Goal: Information Seeking & Learning: Compare options

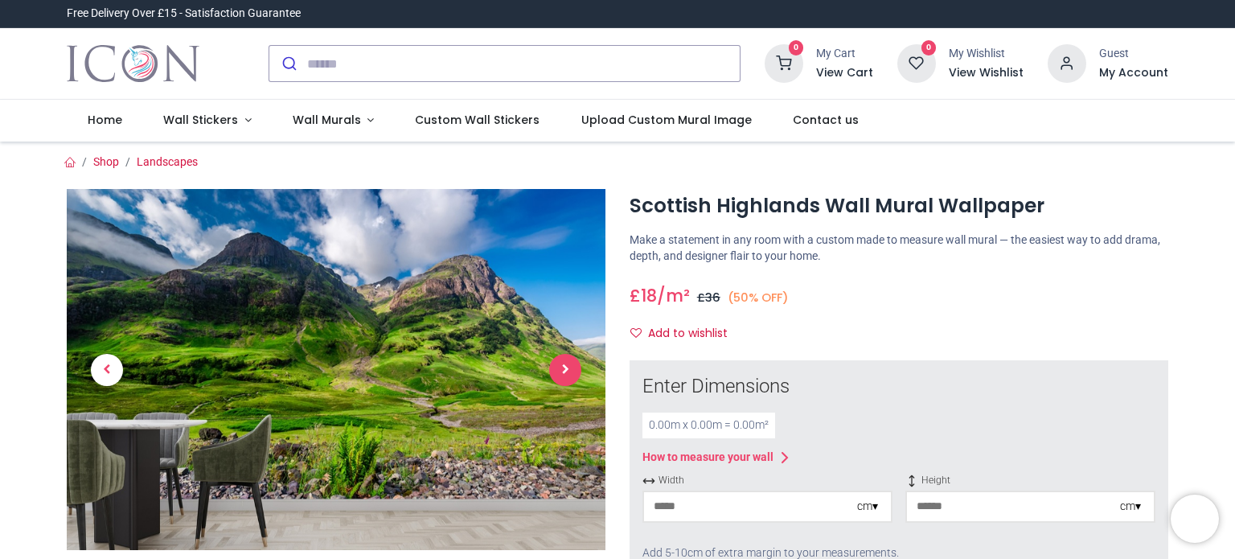
click at [563, 369] on span "Next" at bounding box center [565, 370] width 32 height 32
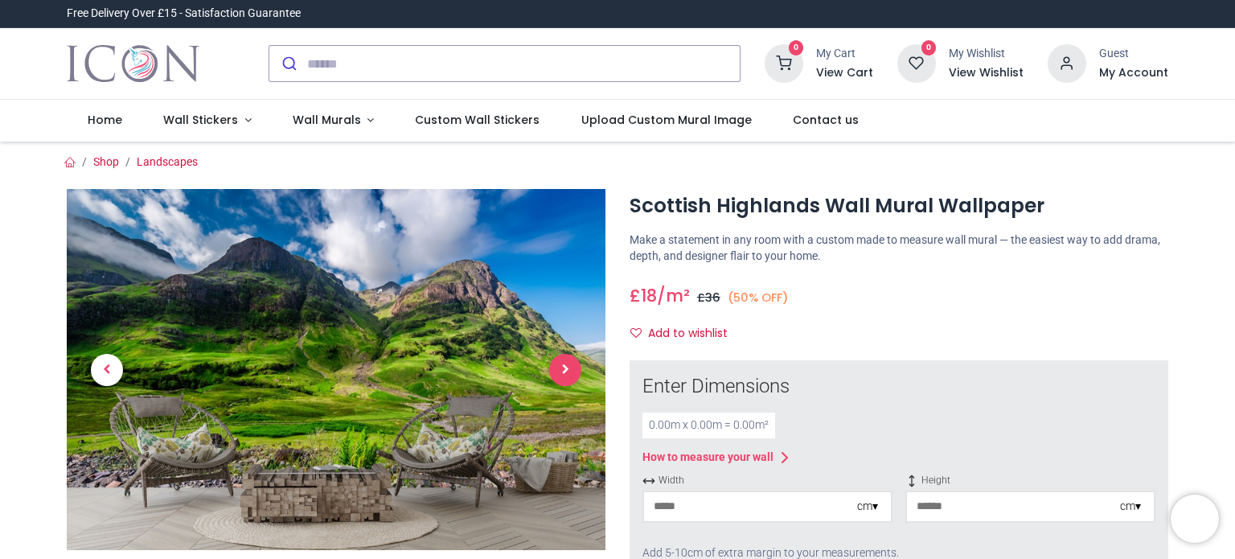
click at [563, 369] on span "Next" at bounding box center [565, 370] width 32 height 32
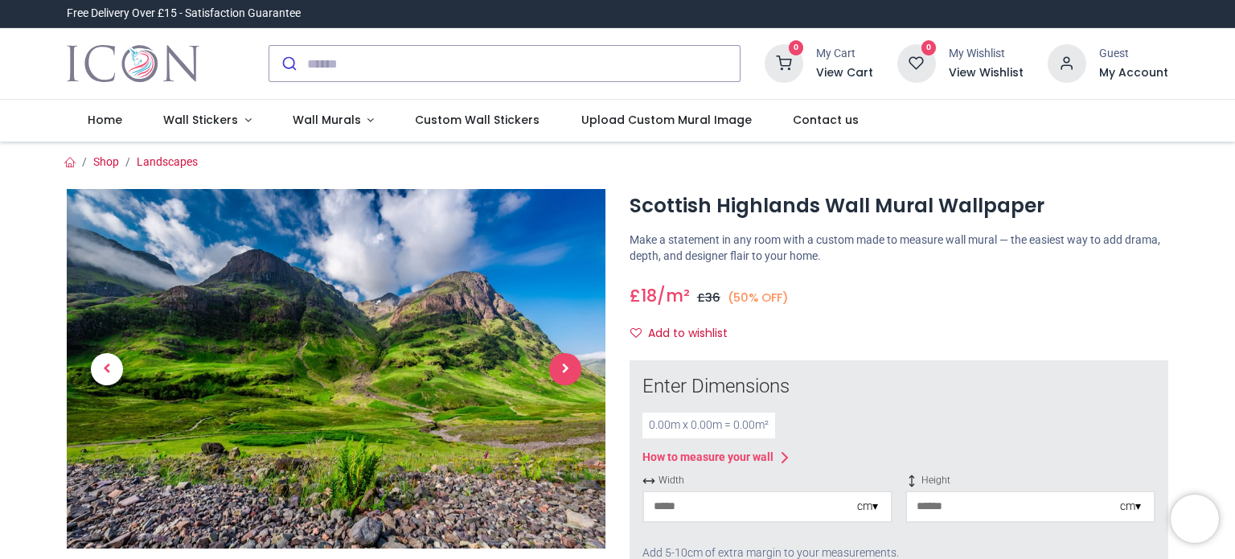
click at [563, 370] on span "Next" at bounding box center [565, 369] width 32 height 32
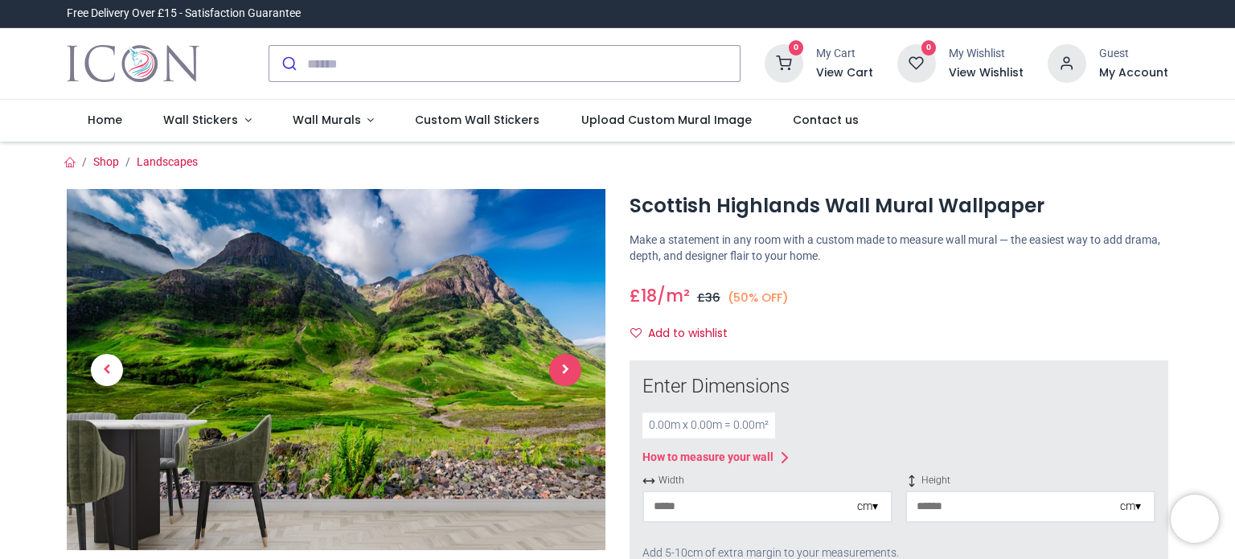
click at [563, 370] on span "Next" at bounding box center [565, 370] width 32 height 32
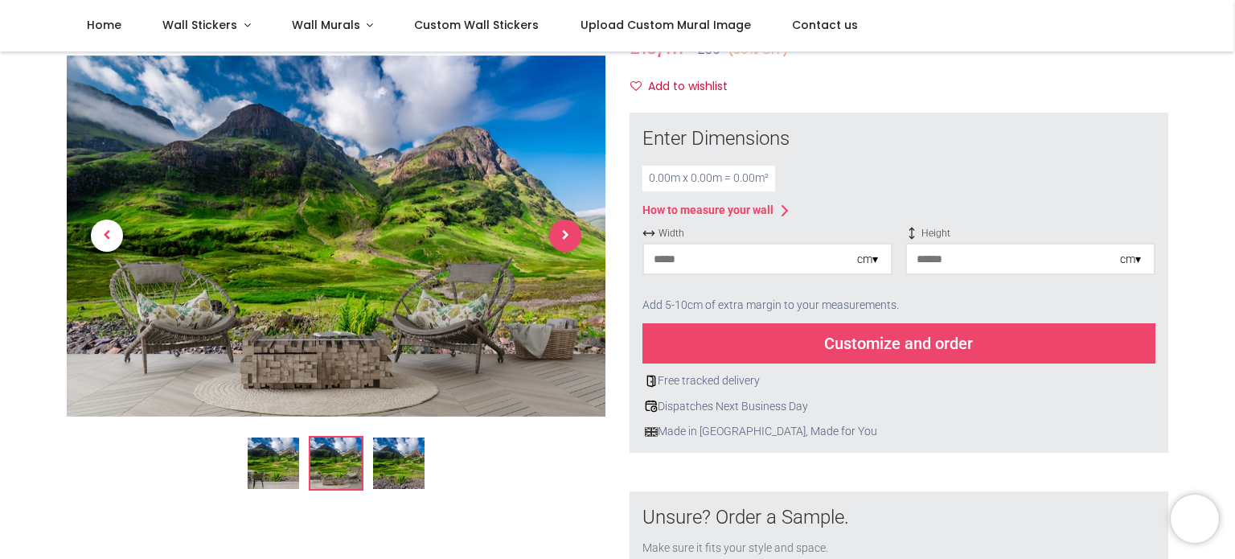
scroll to position [170, 0]
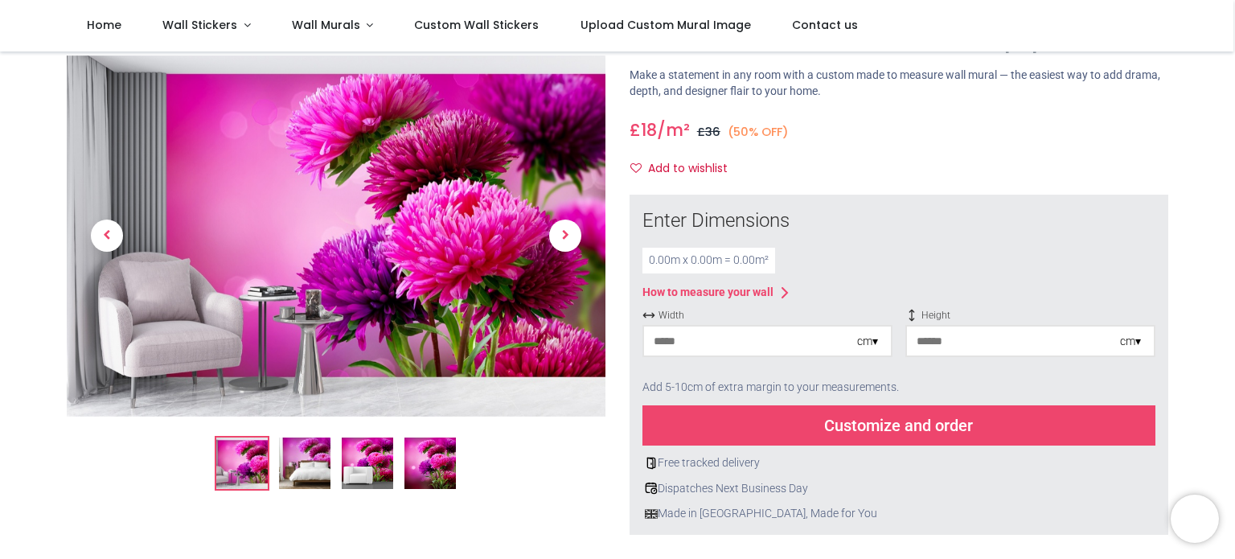
scroll to position [80, 0]
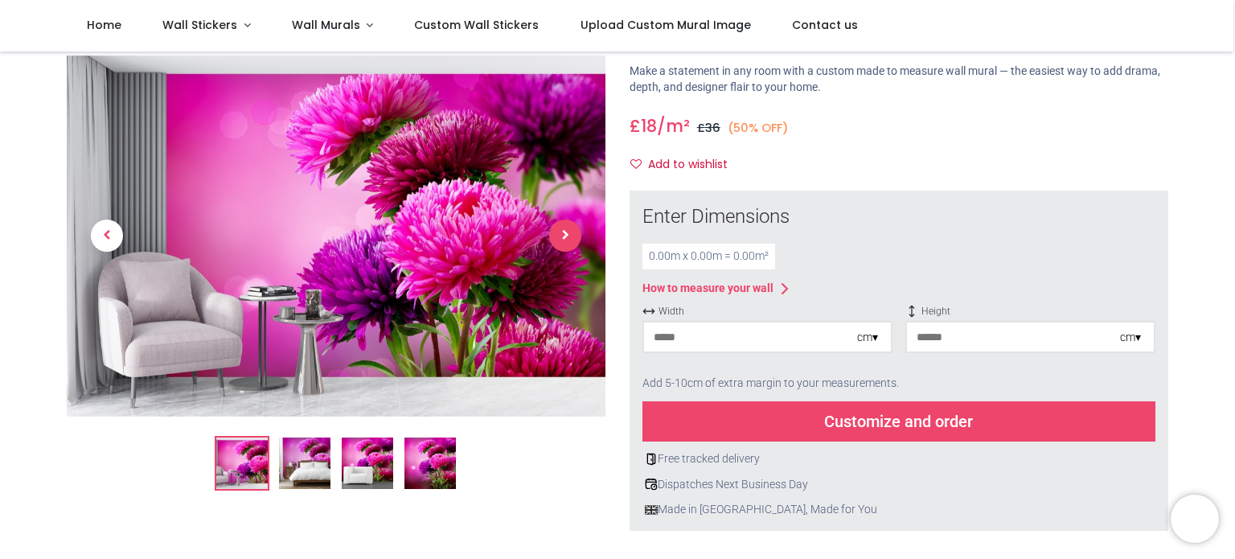
click at [566, 228] on span "Next" at bounding box center [565, 236] width 32 height 32
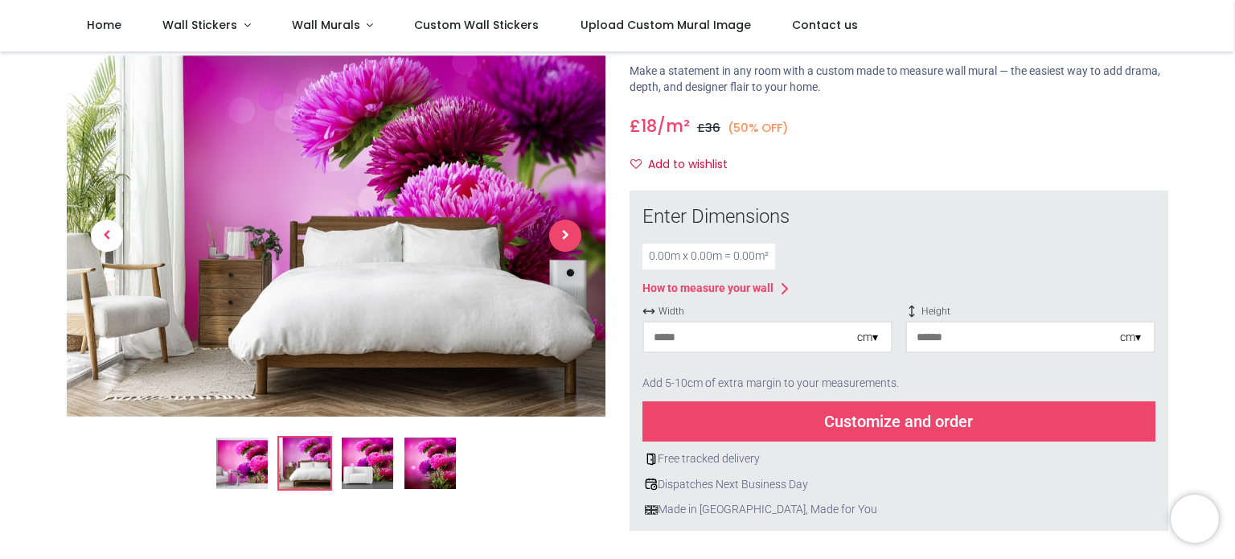
click at [566, 228] on span "Next" at bounding box center [565, 236] width 32 height 32
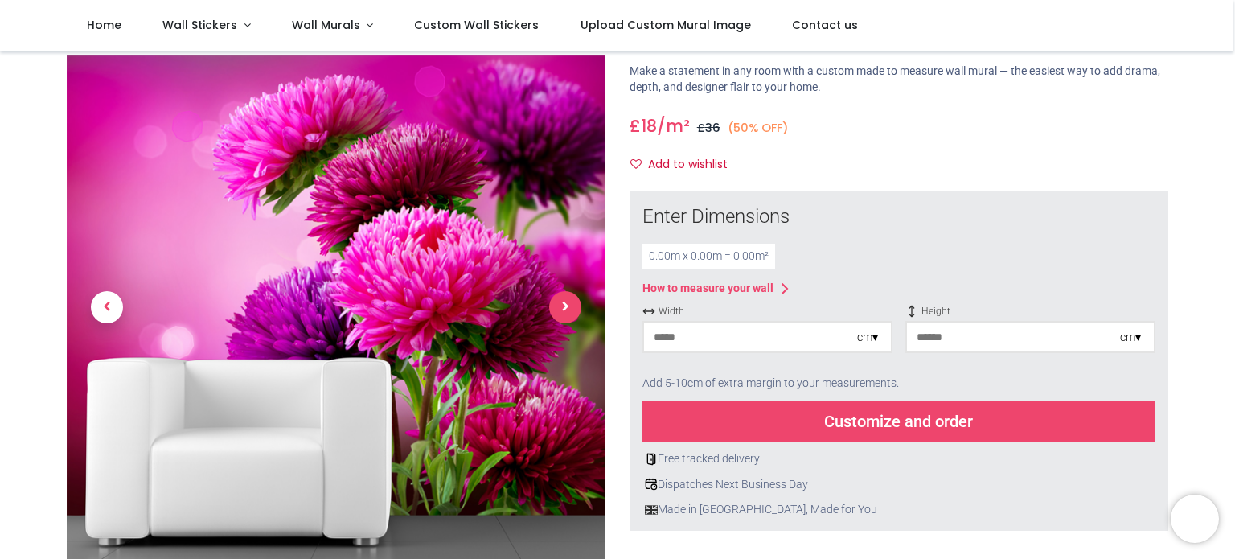
click at [566, 228] on link at bounding box center [565, 307] width 80 height 352
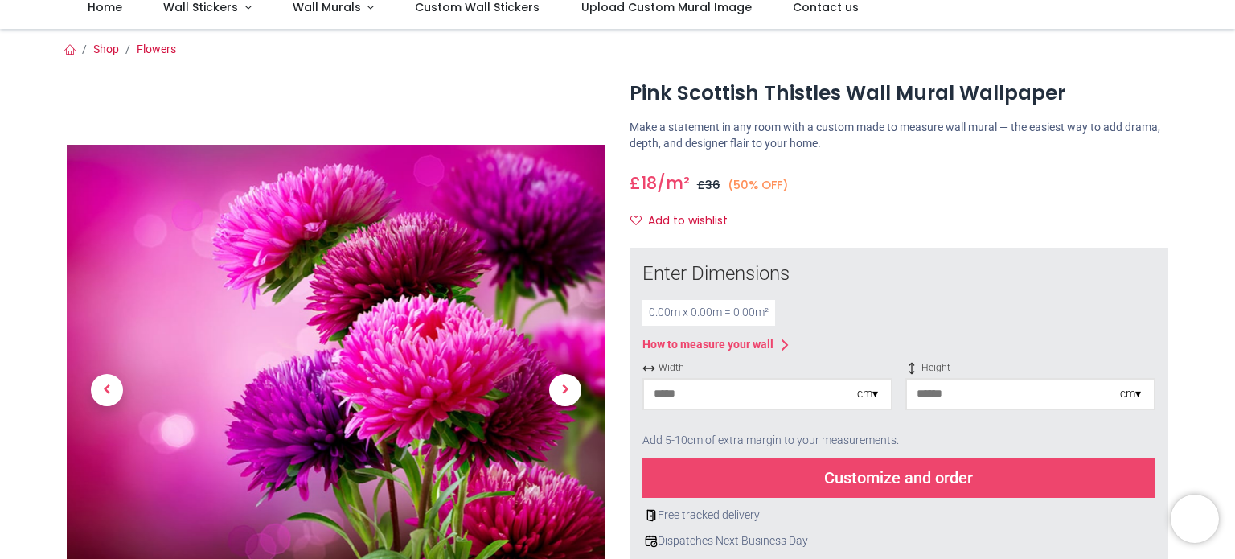
scroll to position [0, 0]
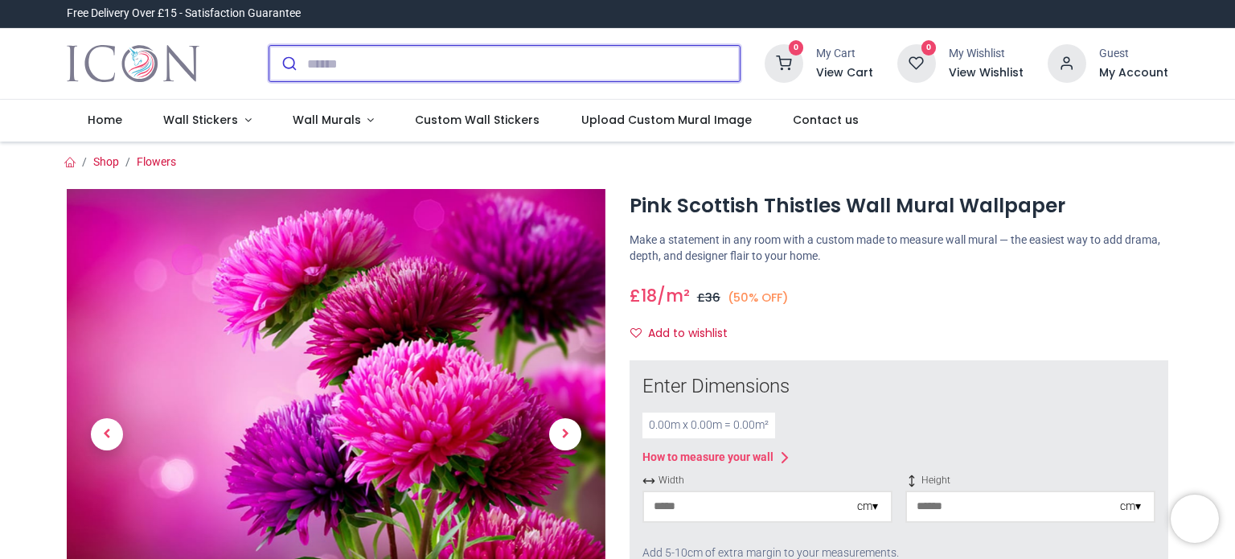
click at [375, 73] on input "search" at bounding box center [523, 63] width 433 height 35
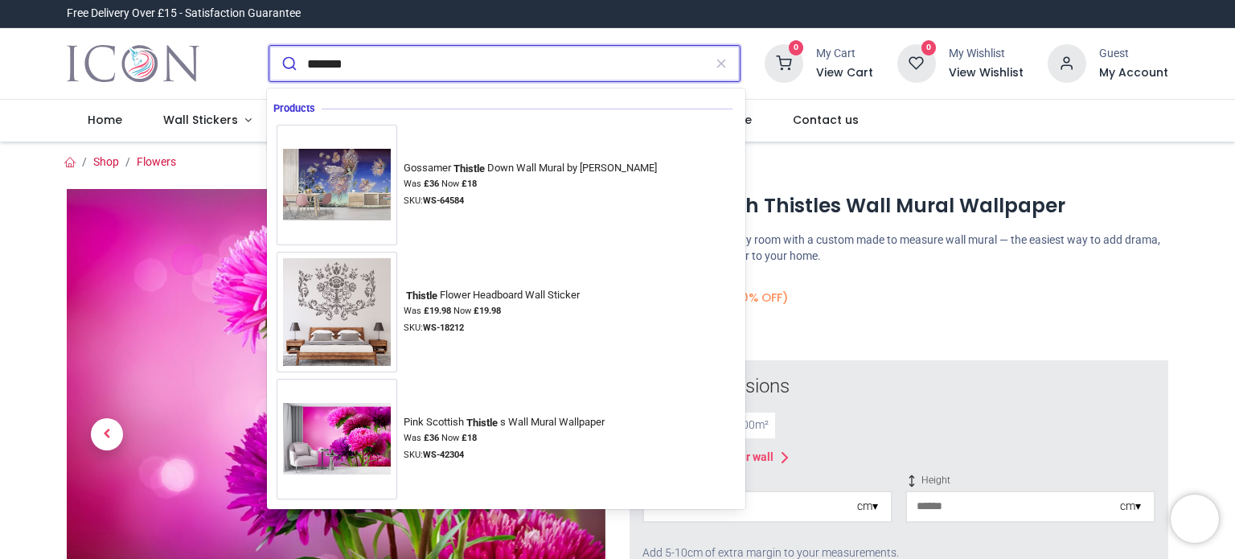
type input "*******"
click at [269, 46] on button "submit" at bounding box center [288, 63] width 38 height 35
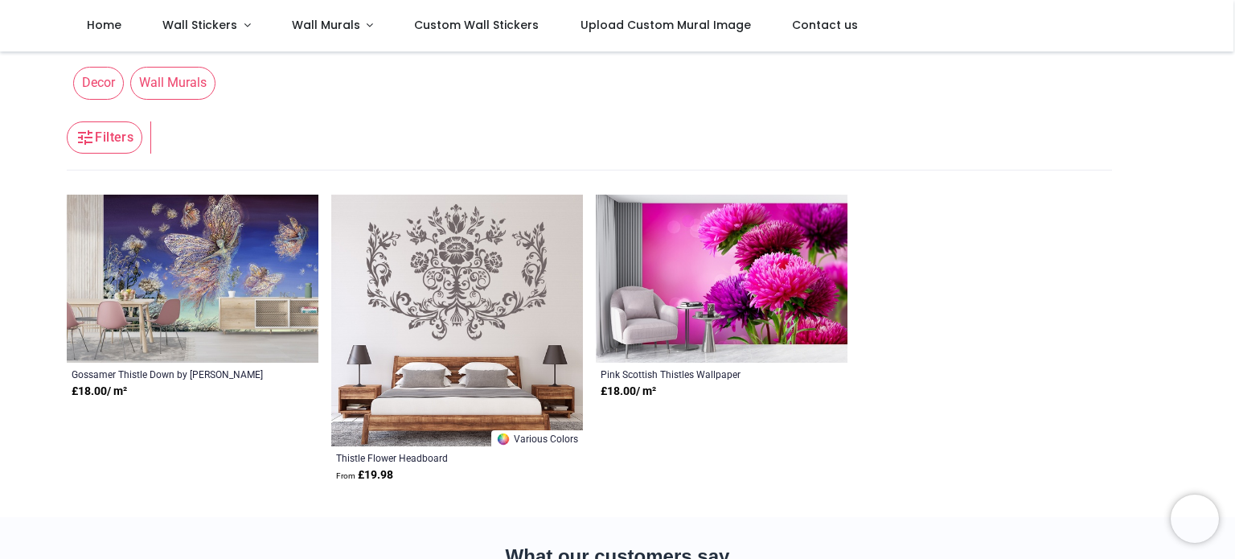
scroll to position [51, 0]
click at [510, 281] on img at bounding box center [457, 320] width 252 height 252
click at [272, 255] on img at bounding box center [193, 278] width 252 height 169
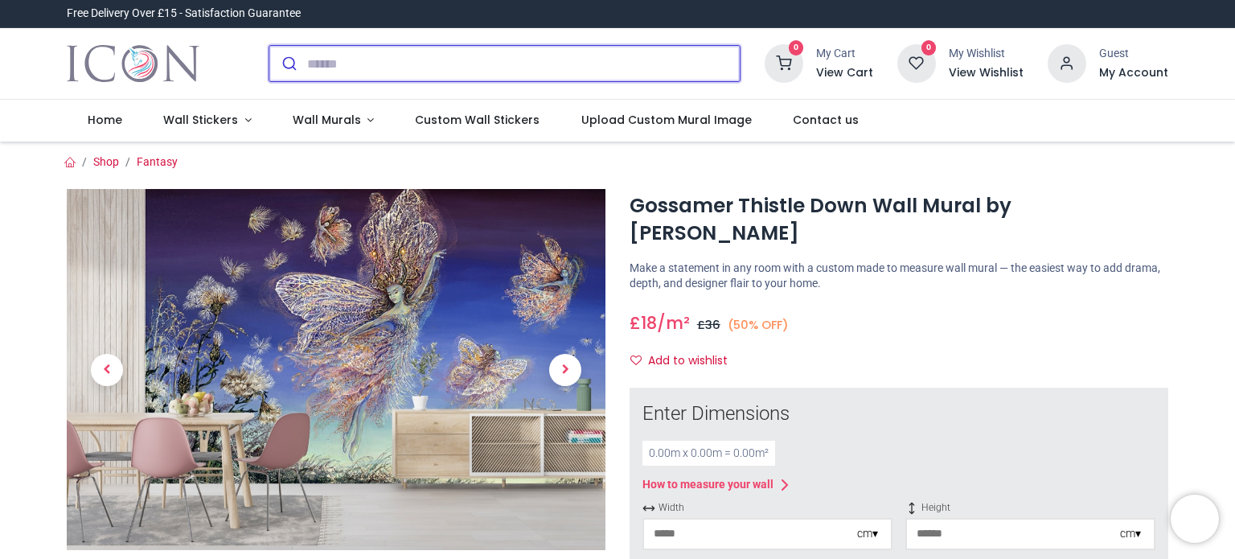
click at [370, 65] on input "search" at bounding box center [523, 63] width 433 height 35
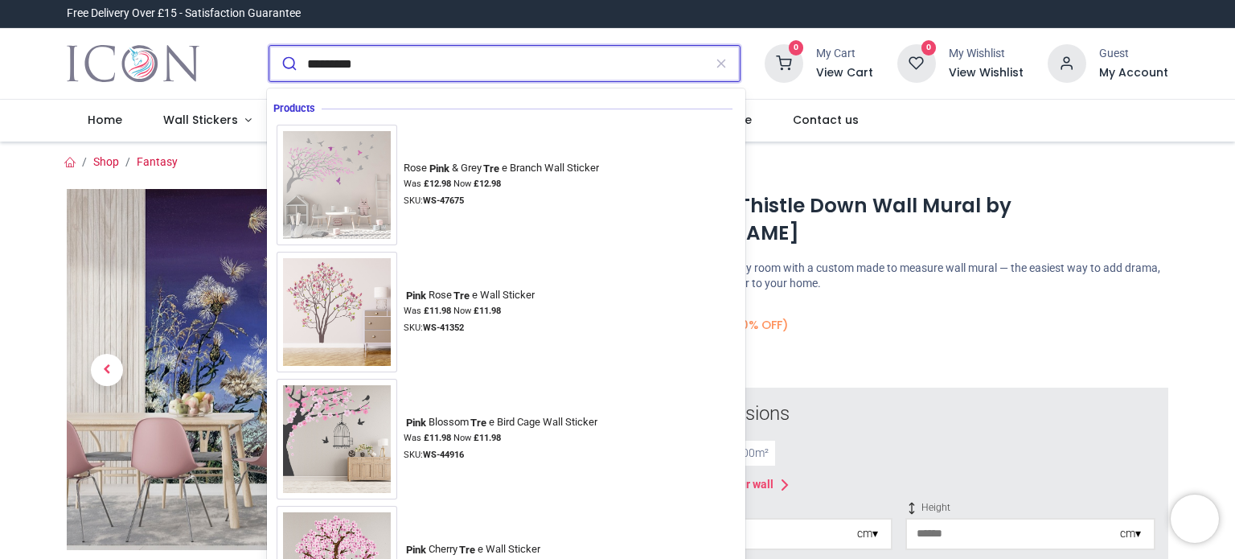
type input "*********"
click at [269, 46] on button "submit" at bounding box center [288, 63] width 38 height 35
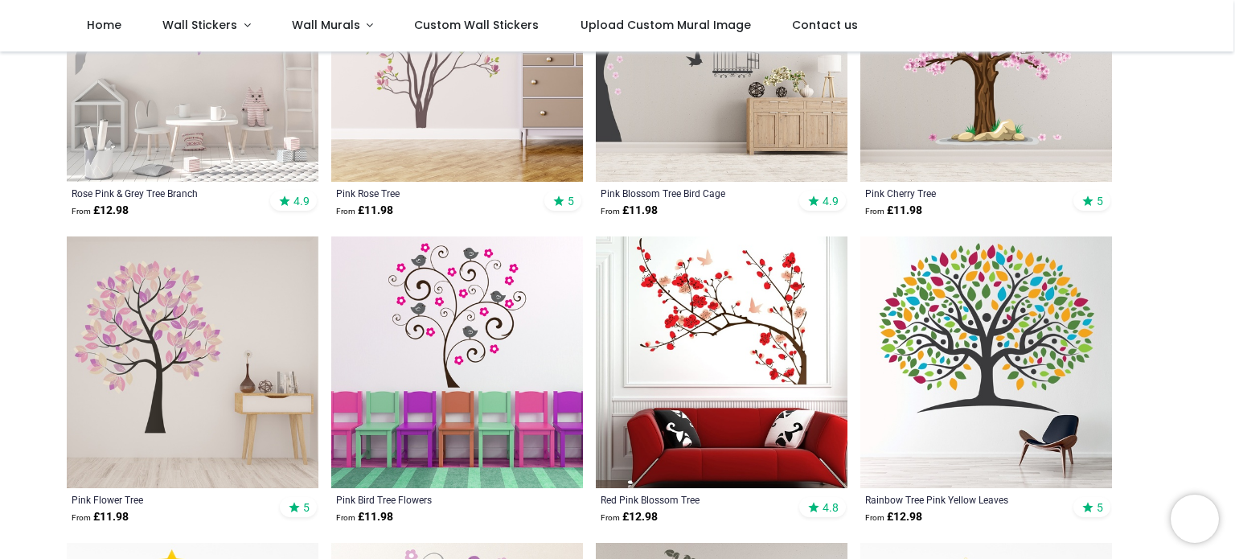
scroll to position [317, 0]
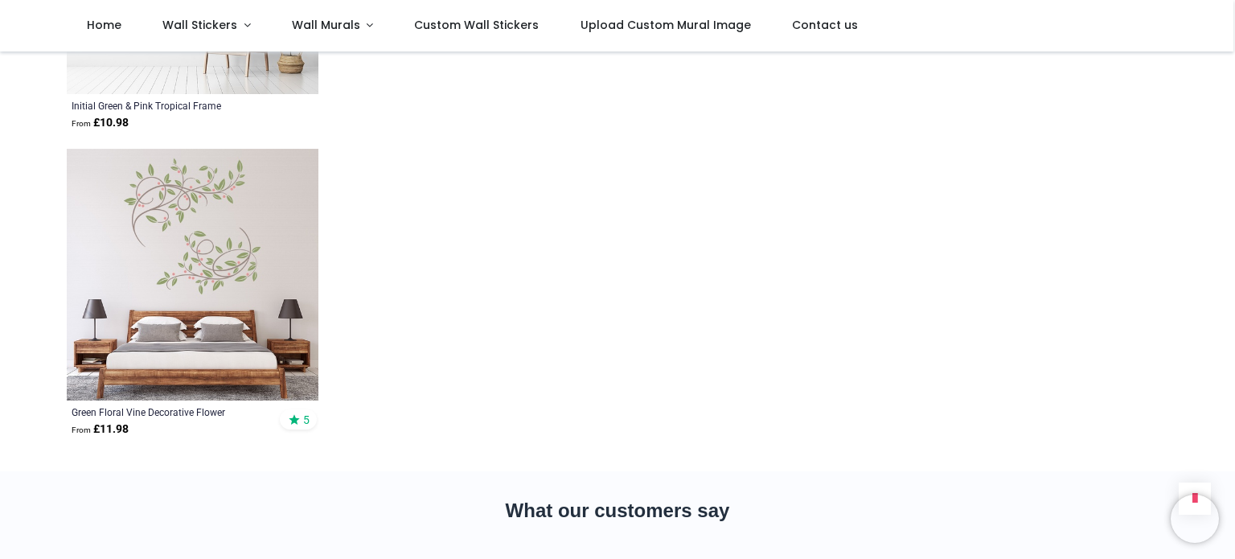
scroll to position [3674, 0]
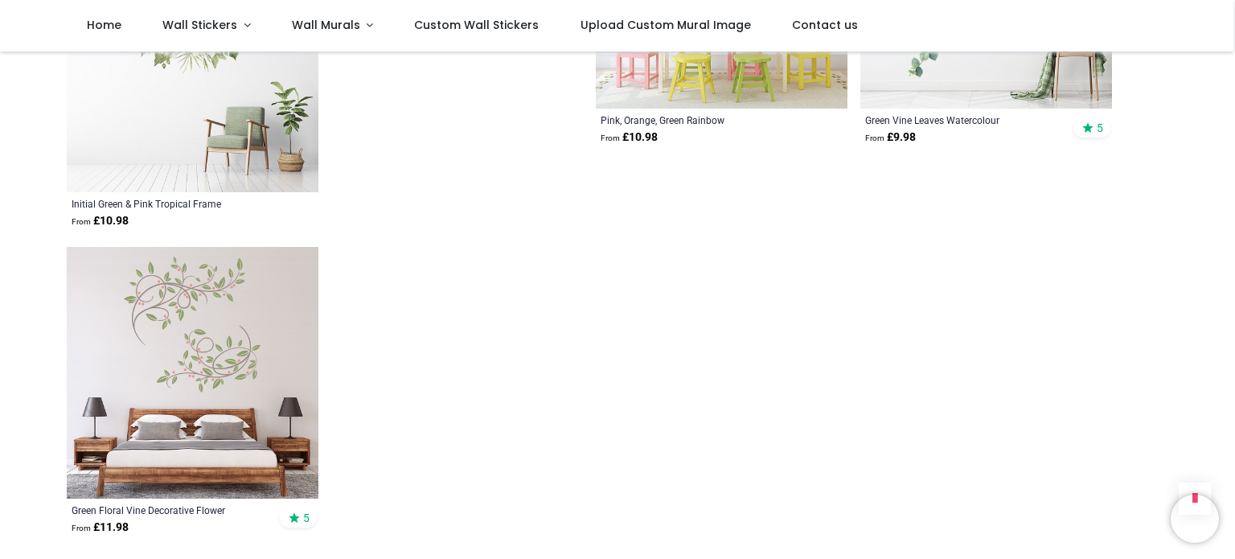
click at [238, 344] on img at bounding box center [193, 373] width 252 height 252
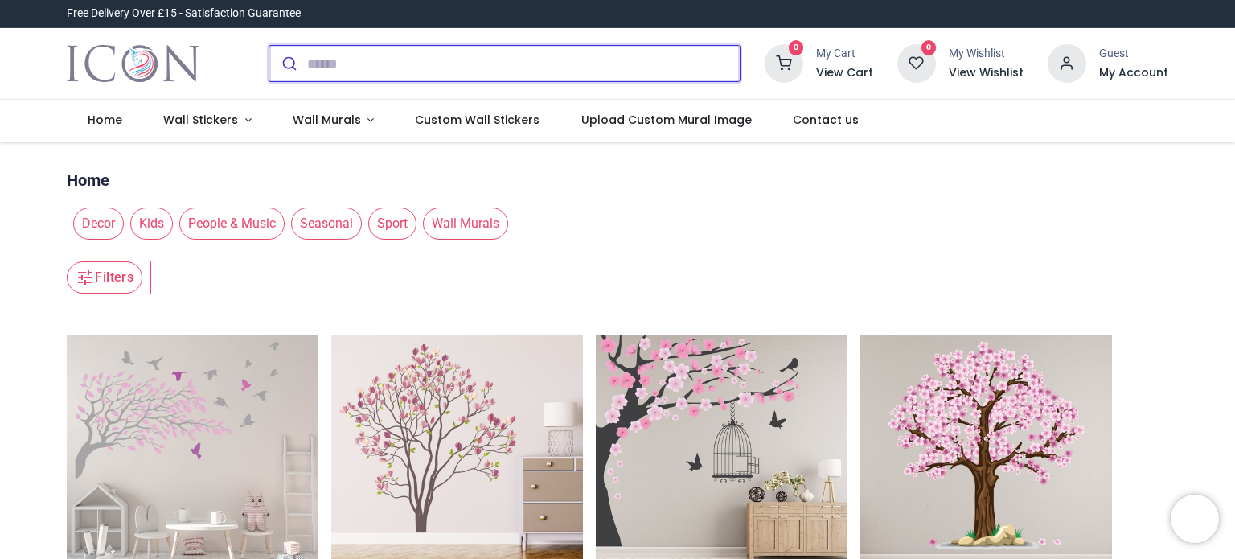
click at [405, 67] on input "search" at bounding box center [523, 63] width 433 height 35
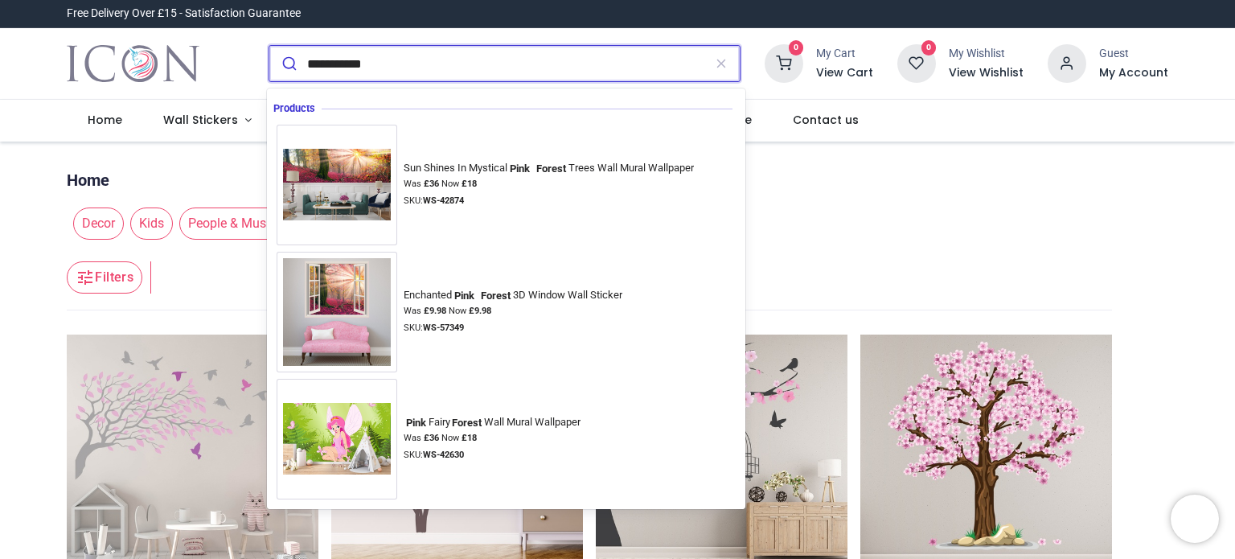
type input "**********"
click at [269, 46] on button "submit" at bounding box center [288, 63] width 38 height 35
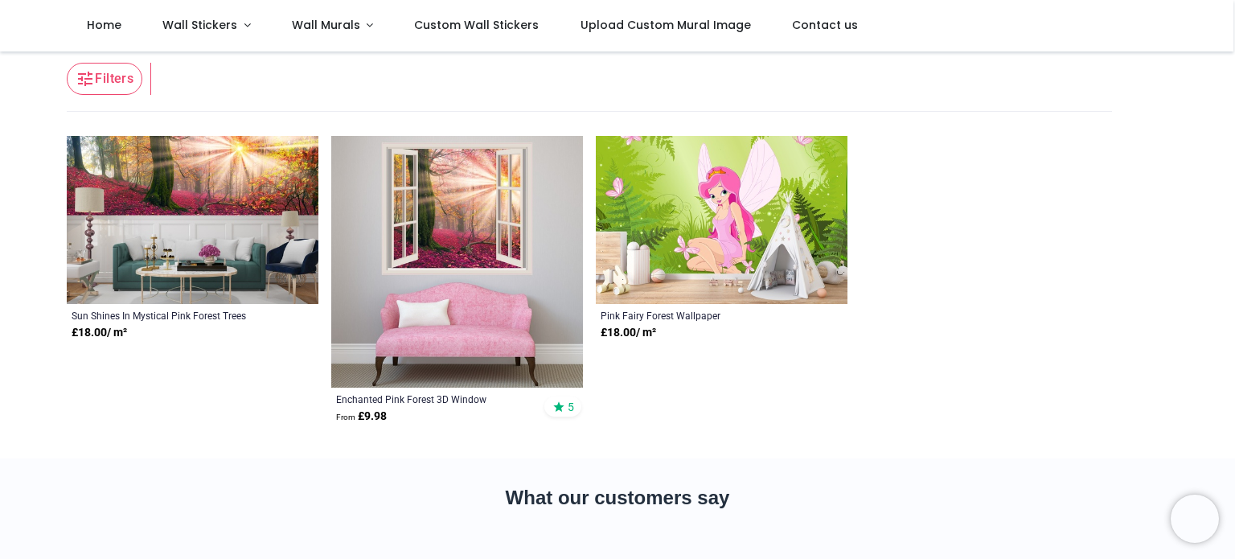
scroll to position [106, 0]
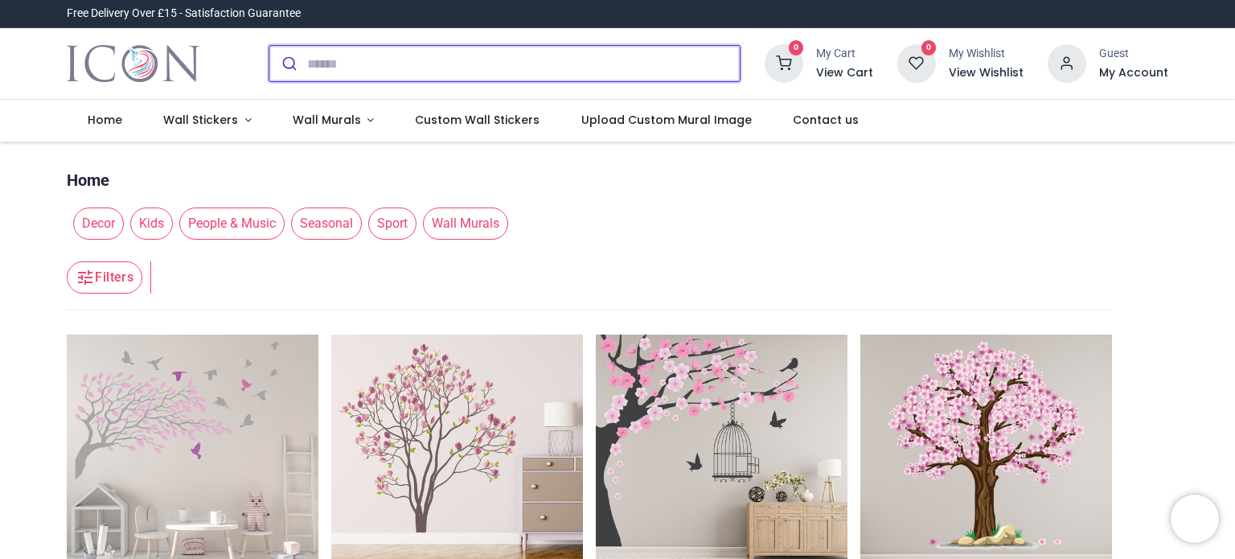
click at [399, 70] on input "search" at bounding box center [523, 63] width 433 height 35
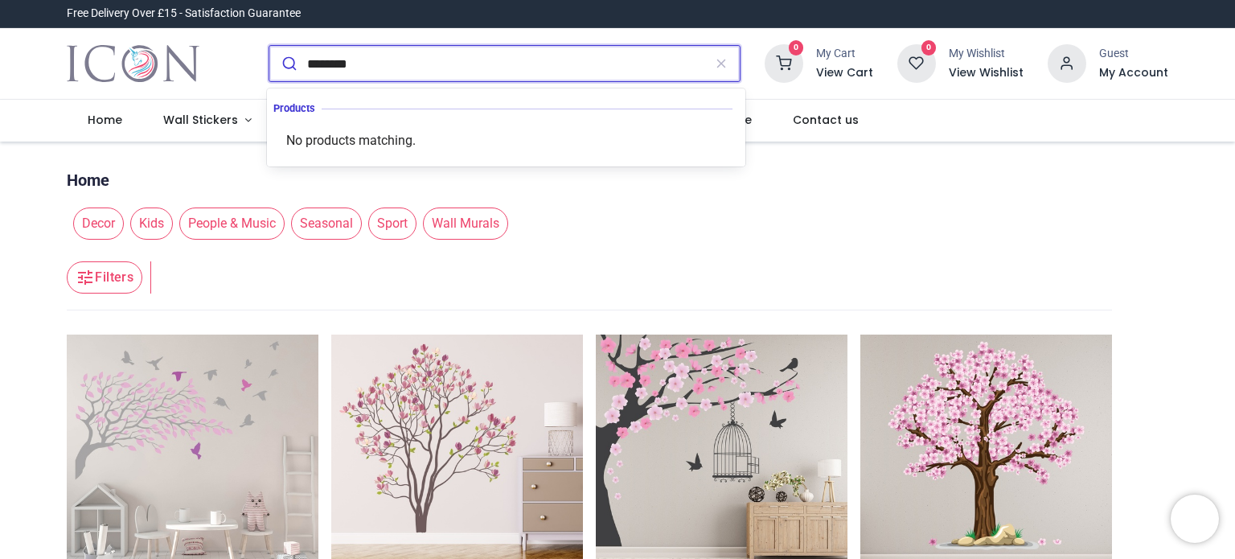
type input "********"
click at [269, 46] on button "submit" at bounding box center [288, 63] width 38 height 35
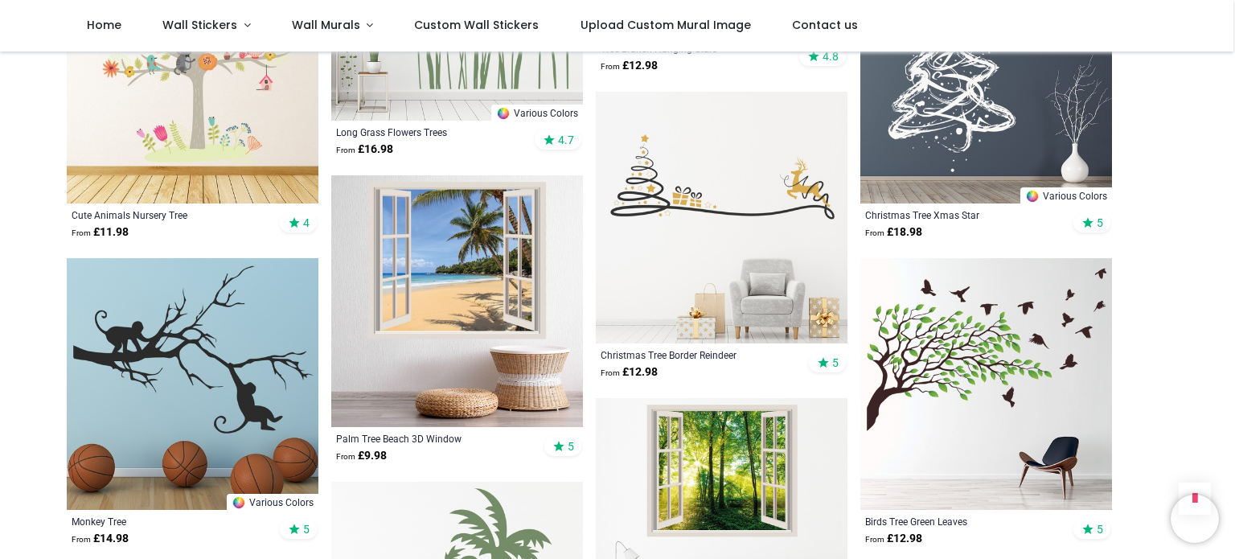
scroll to position [1667, 0]
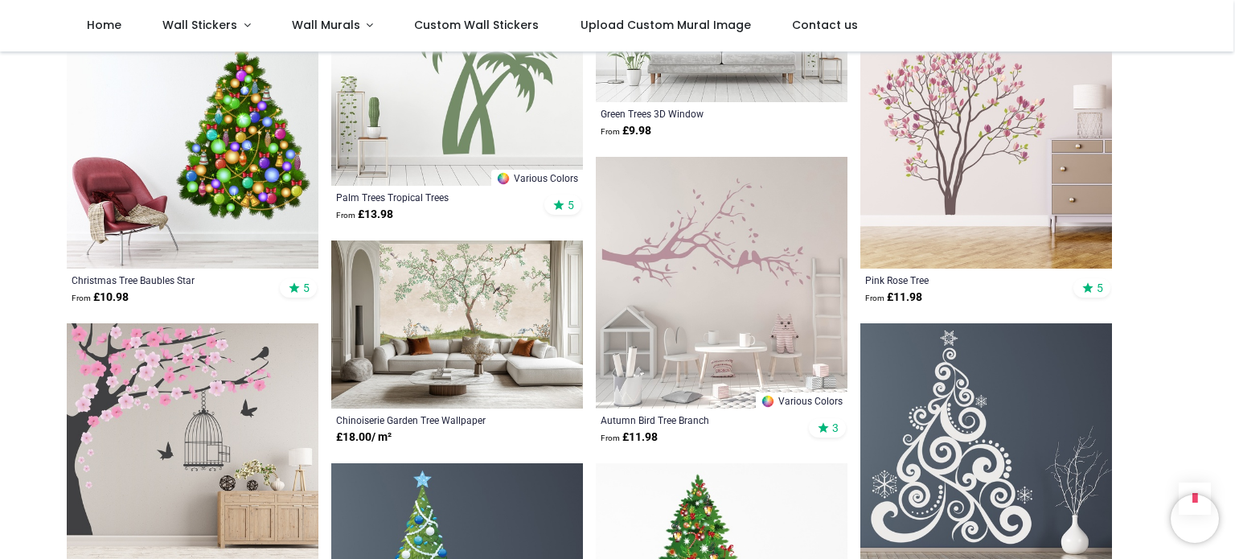
scroll to position [2209, 0]
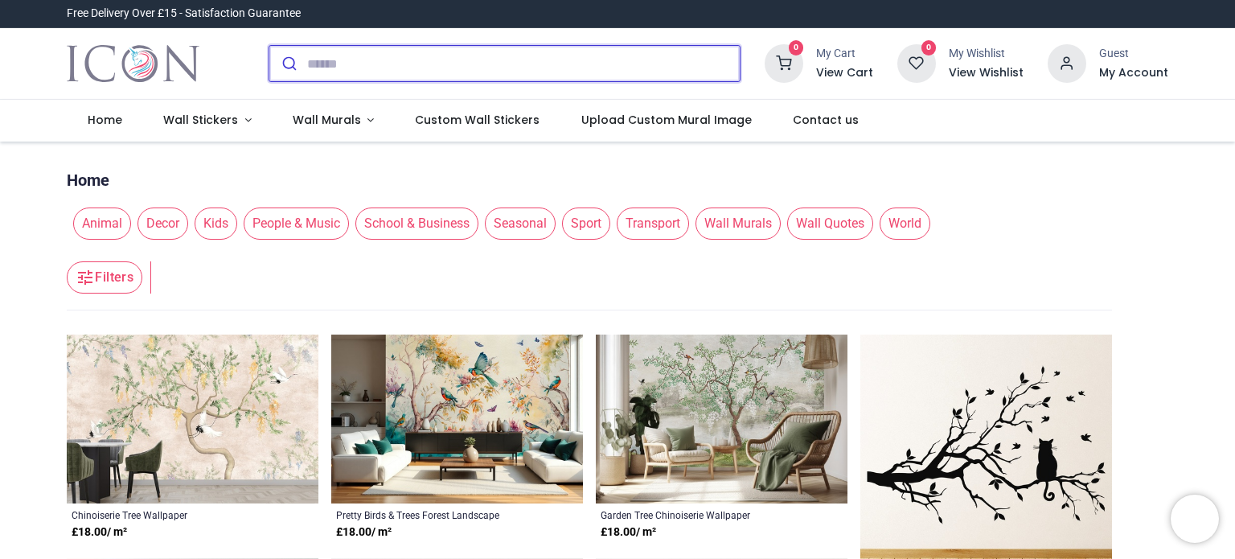
click at [347, 72] on input "search" at bounding box center [523, 63] width 433 height 35
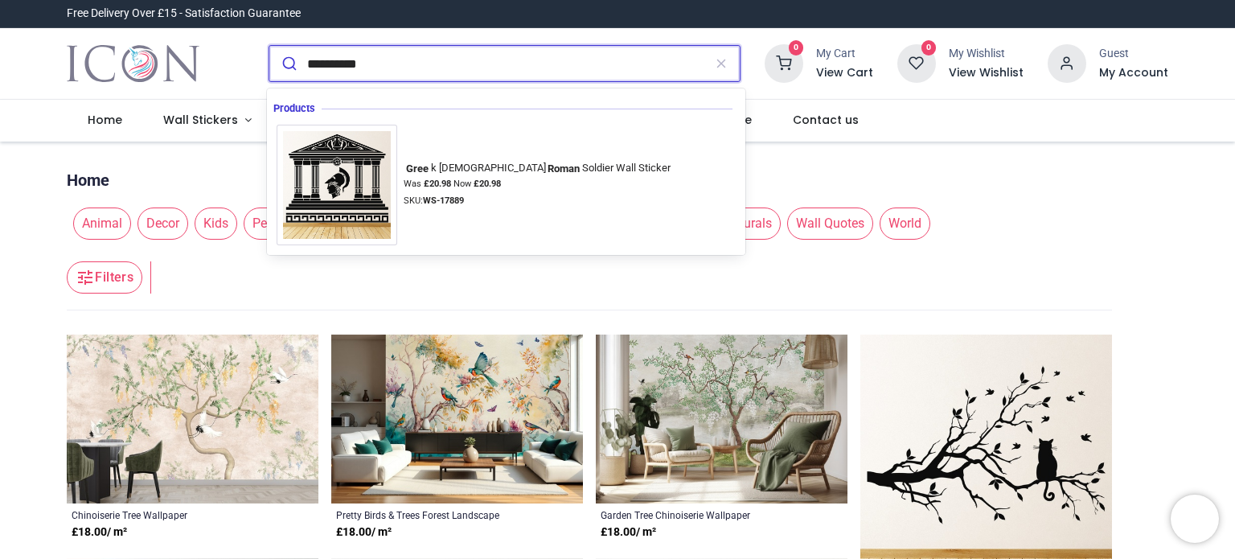
type input "**********"
click at [269, 46] on button "submit" at bounding box center [288, 63] width 38 height 35
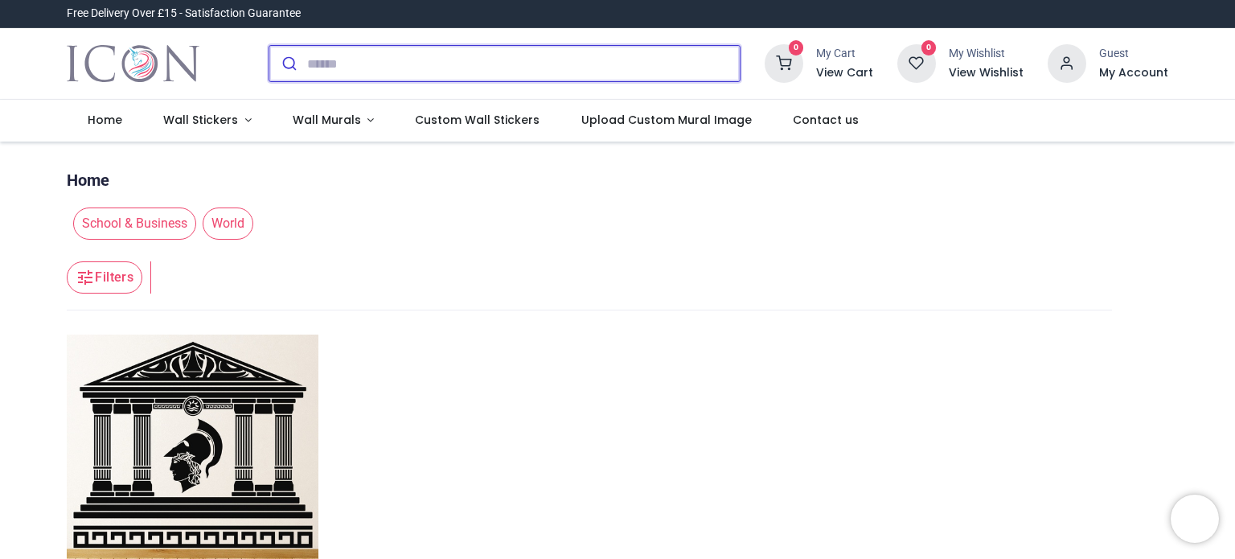
click at [366, 68] on input "search" at bounding box center [523, 63] width 433 height 35
click at [369, 64] on input "search" at bounding box center [523, 63] width 433 height 35
